Goal: Information Seeking & Learning: Learn about a topic

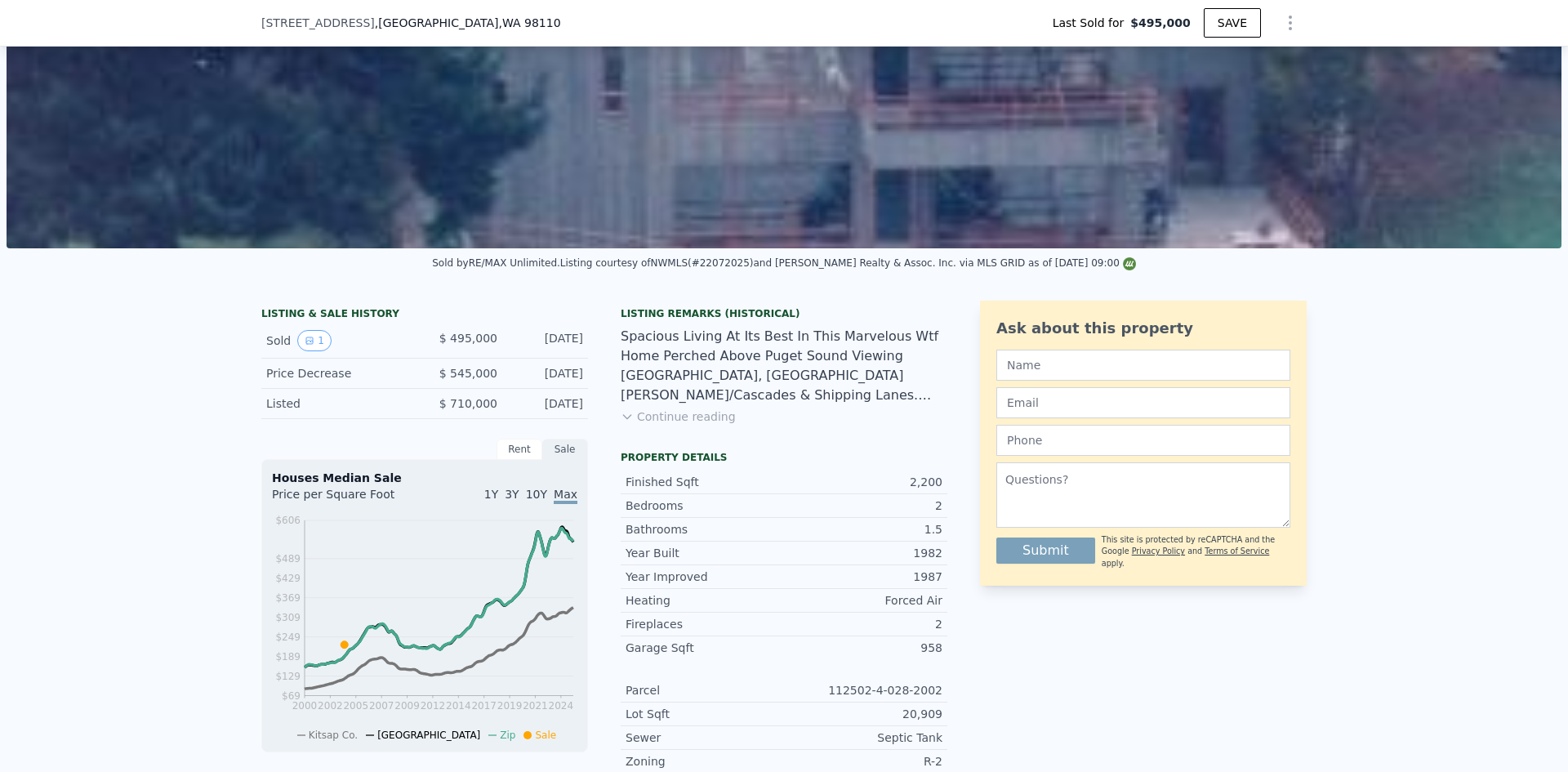
scroll to position [76, 0]
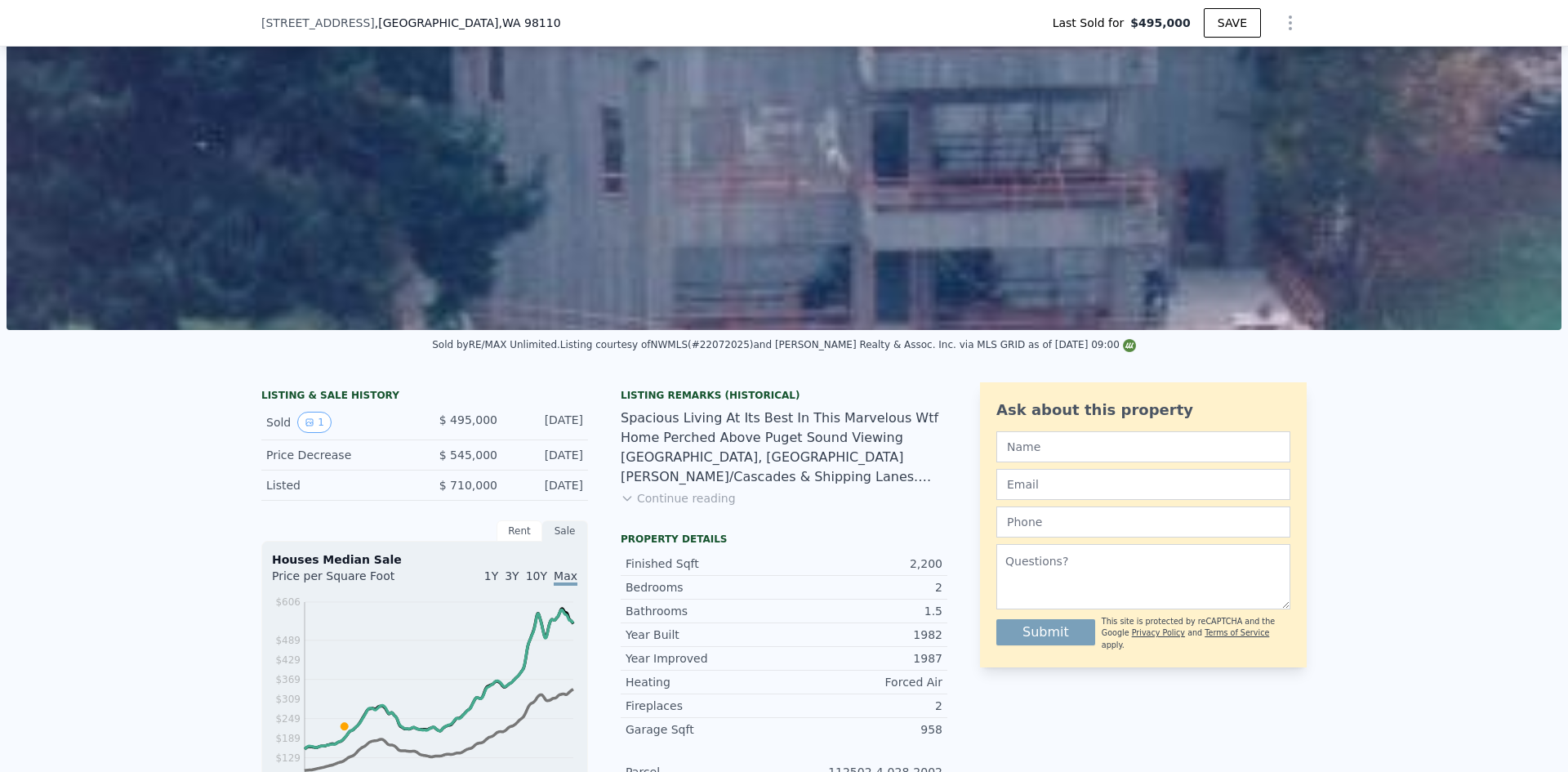
click at [694, 507] on button "Continue reading" at bounding box center [677, 499] width 115 height 16
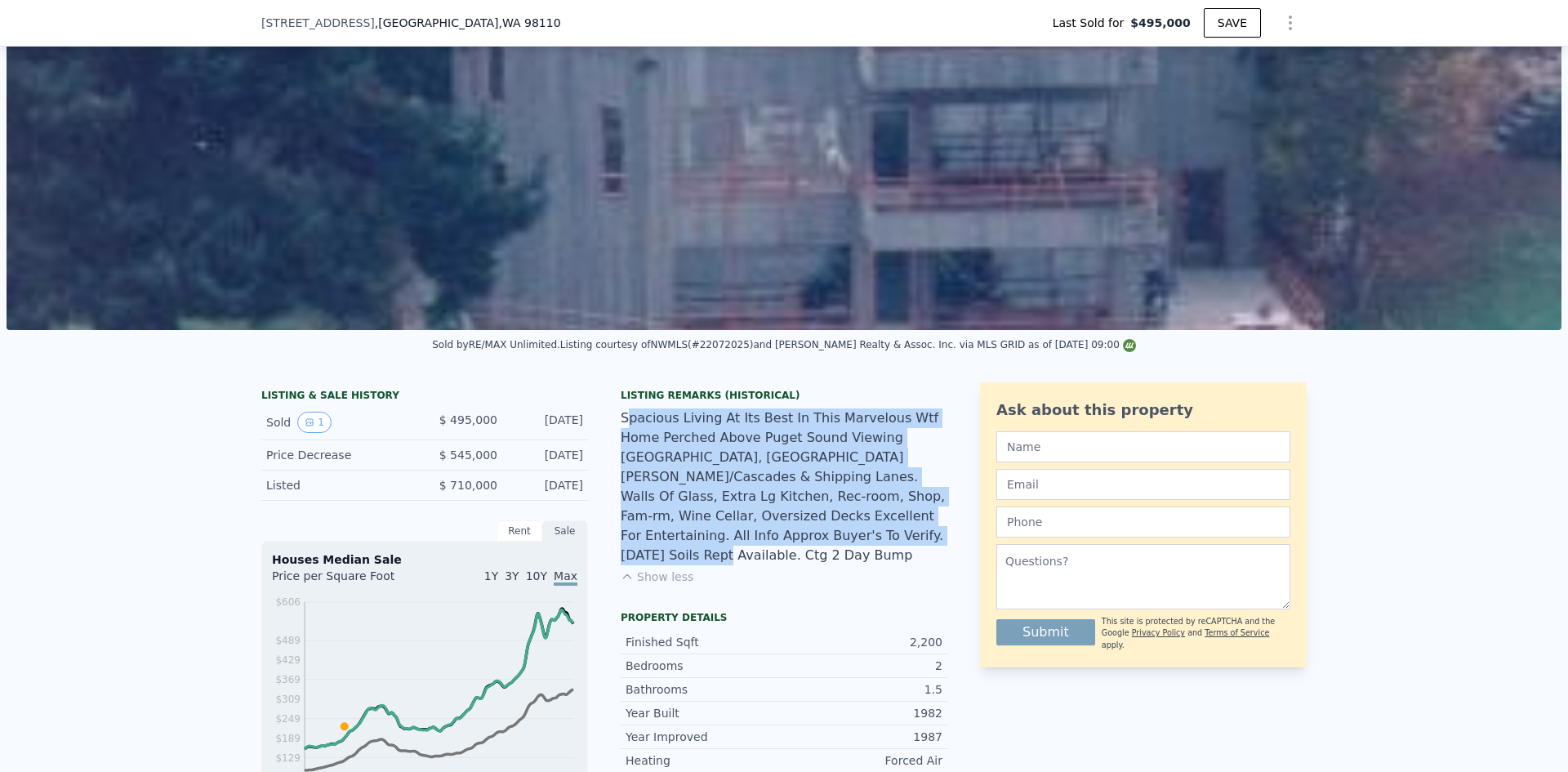
drag, startPoint x: 929, startPoint y: 532, endPoint x: 619, endPoint y: 423, distance: 328.6
click at [620, 423] on div "Spacious Living At Its Best In This Marvelous Wtf Home Perched Above Puget Soun…" at bounding box center [783, 487] width 327 height 157
drag, startPoint x: 925, startPoint y: 535, endPoint x: 624, endPoint y: 431, distance: 318.5
click at [624, 431] on div "Spacious Living At Its Best In This Marvelous Wtf Home Perched Above Puget Soun…" at bounding box center [783, 487] width 327 height 157
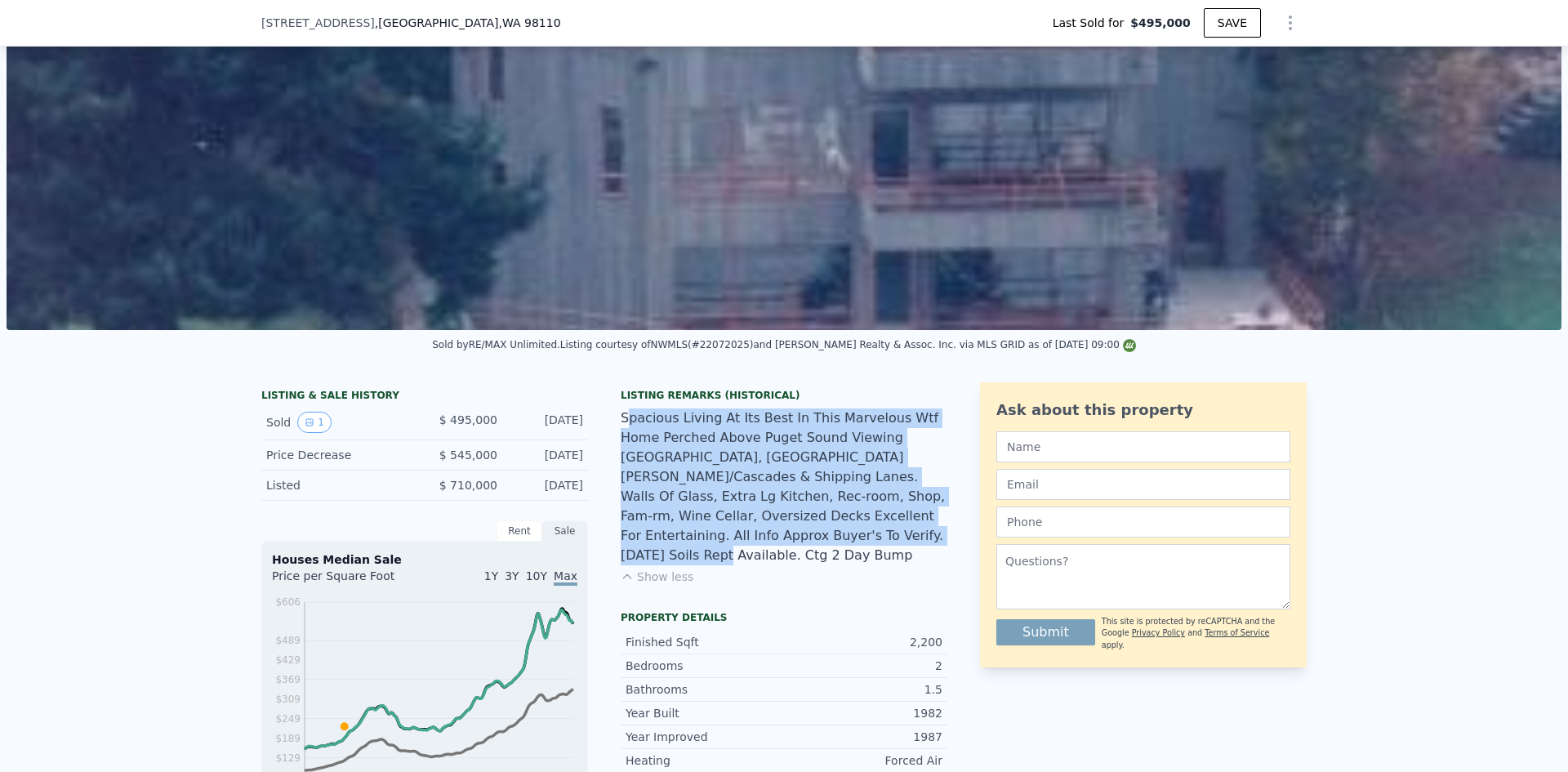
click at [624, 431] on div "Spacious Living At Its Best In This Marvelous Wtf Home Perched Above Puget Soun…" at bounding box center [783, 487] width 327 height 157
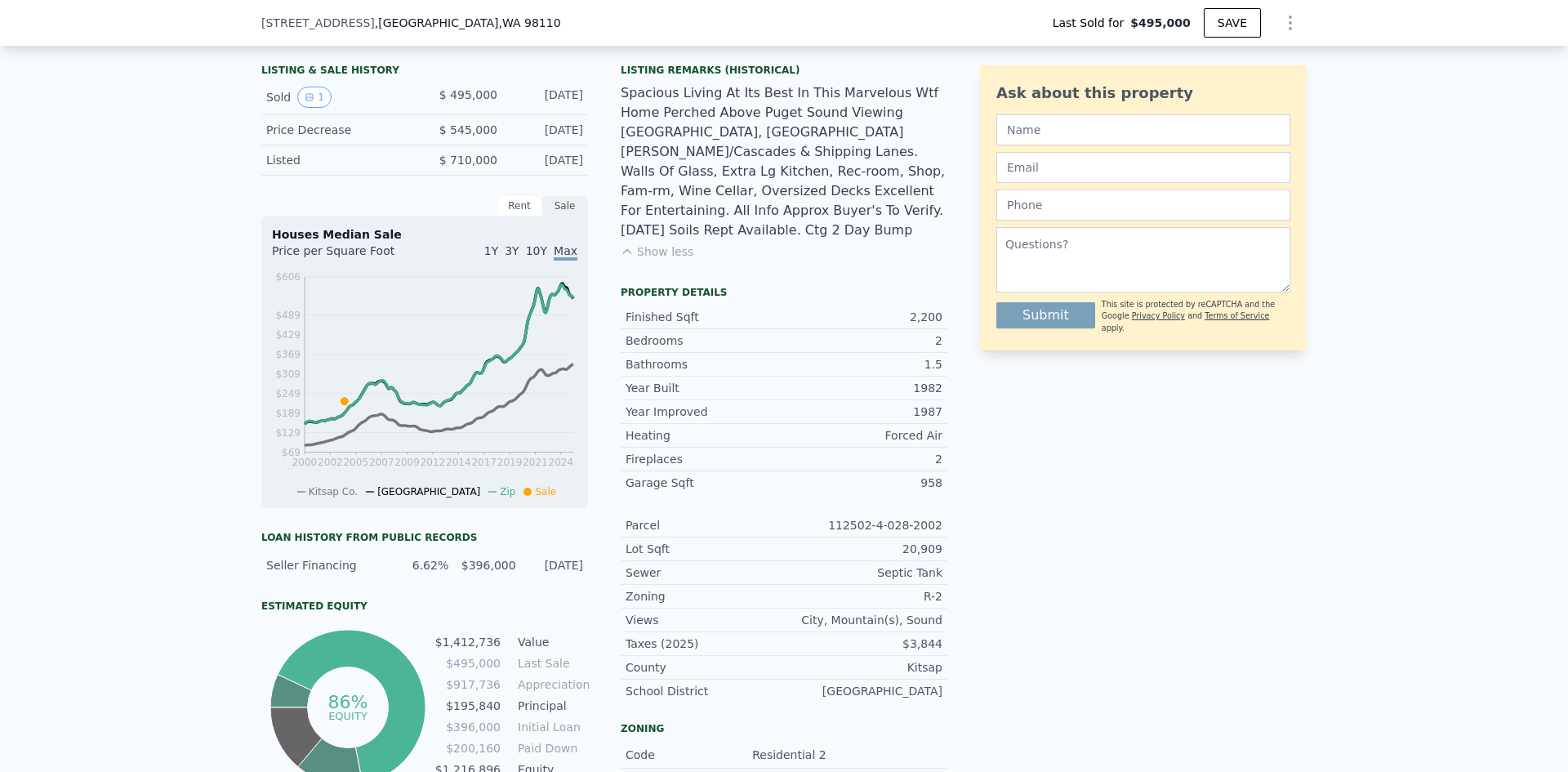
scroll to position [402, 0]
type input "$ 1,640,000"
type input "$ 953,787"
